Goal: Book appointment/travel/reservation

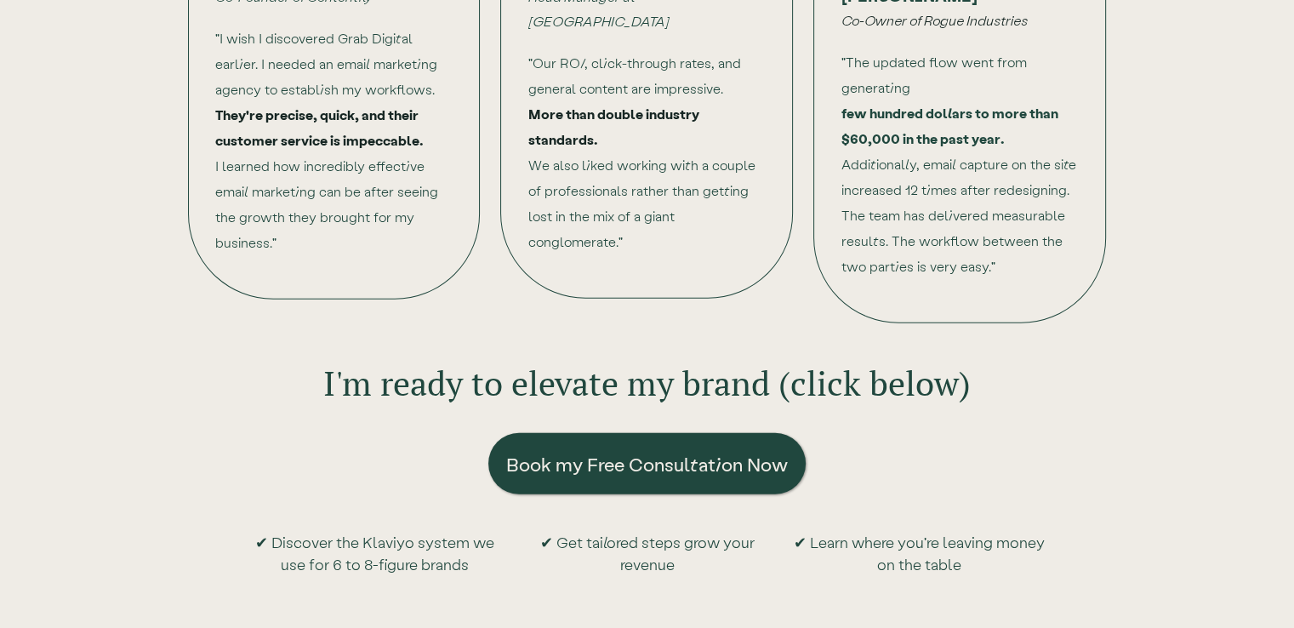
scroll to position [4170, 0]
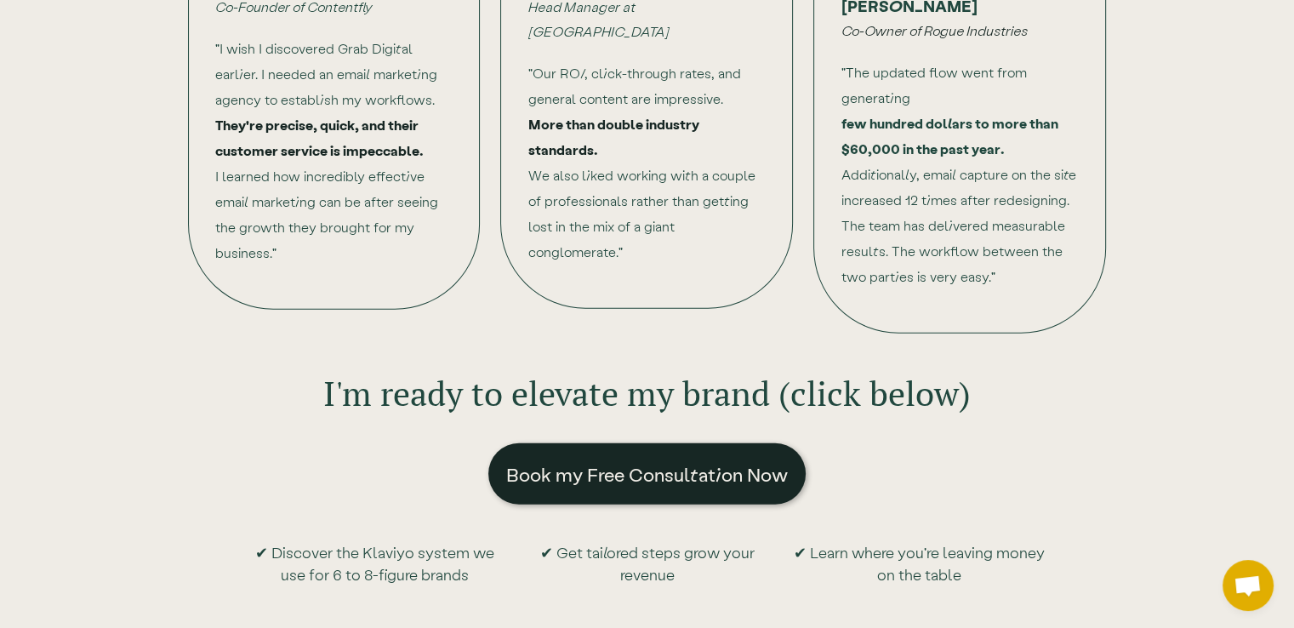
click at [672, 443] on link "Book my Free Consultation Now" at bounding box center [647, 473] width 317 height 61
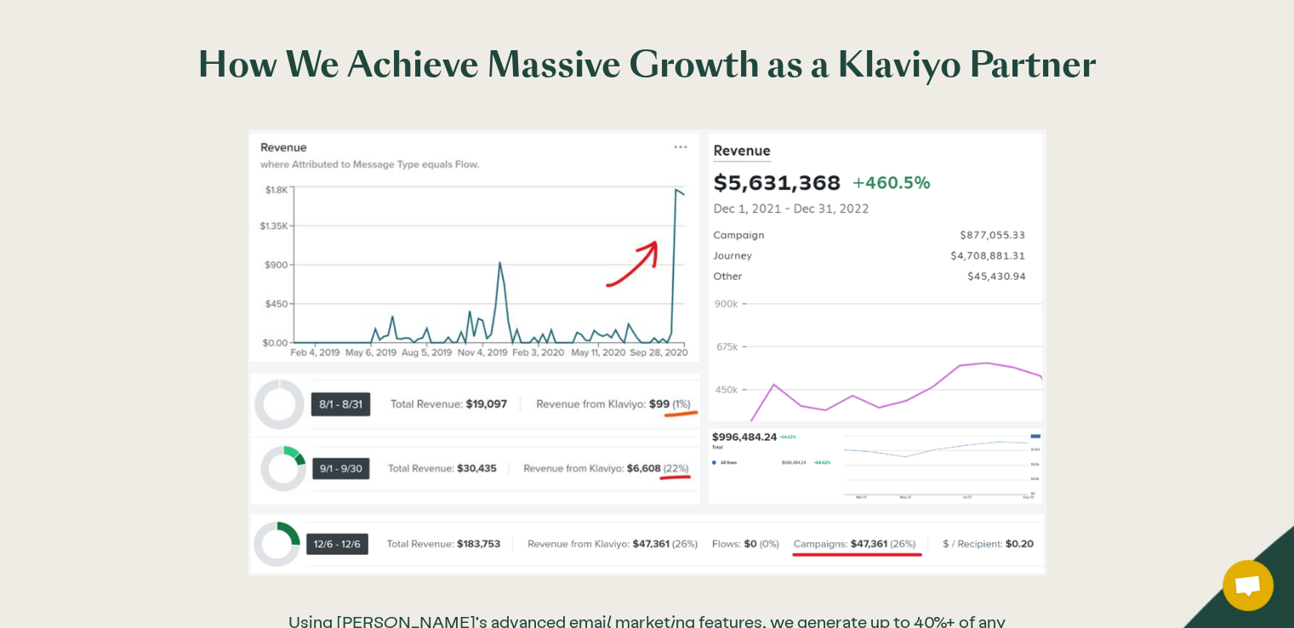
scroll to position [1617, 0]
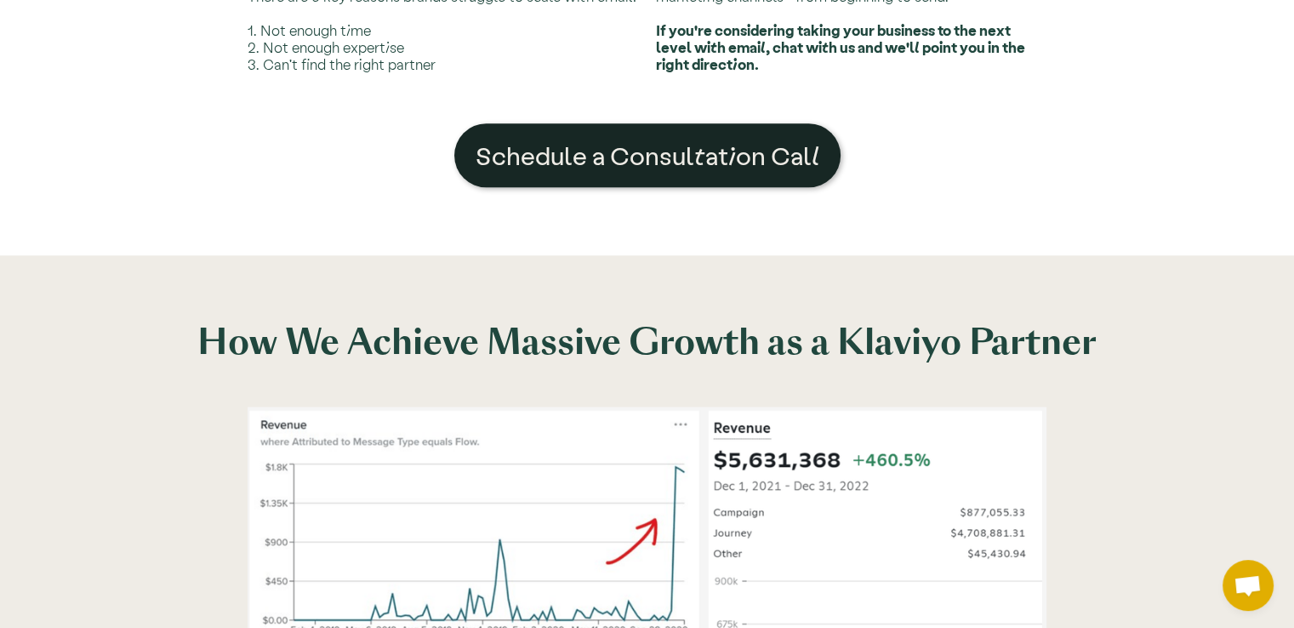
click at [582, 178] on link "Schedule a Consultation Call" at bounding box center [647, 155] width 386 height 64
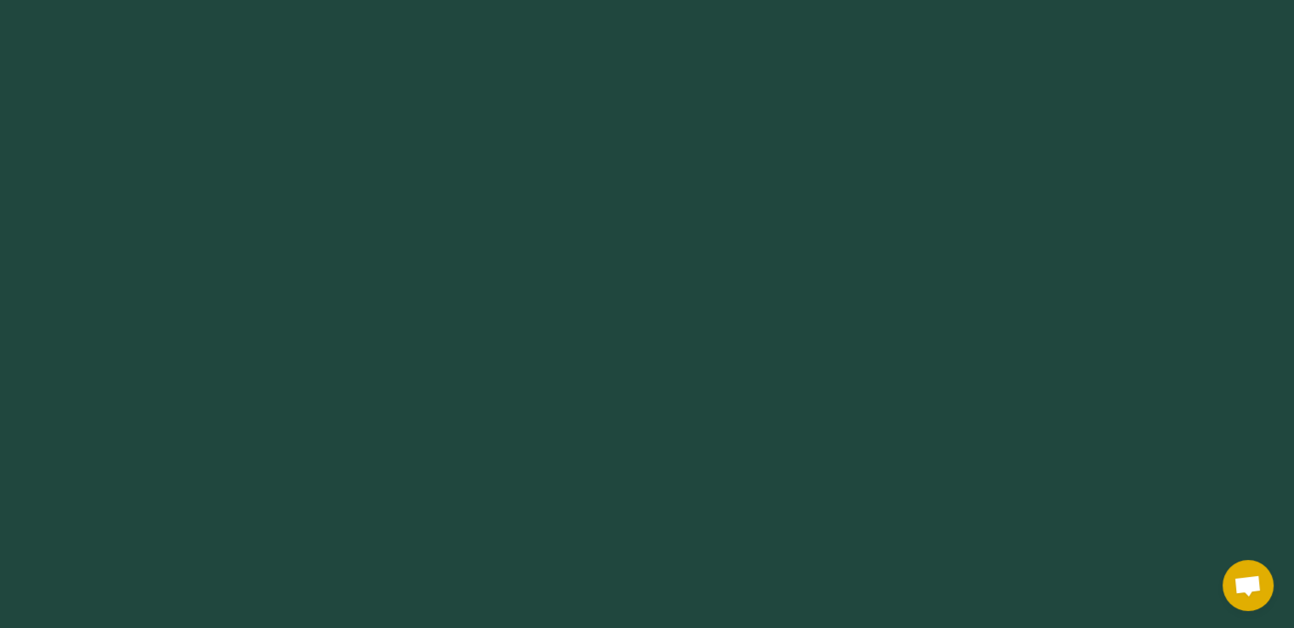
scroll to position [255, 0]
